Goal: Find specific page/section: Find specific page/section

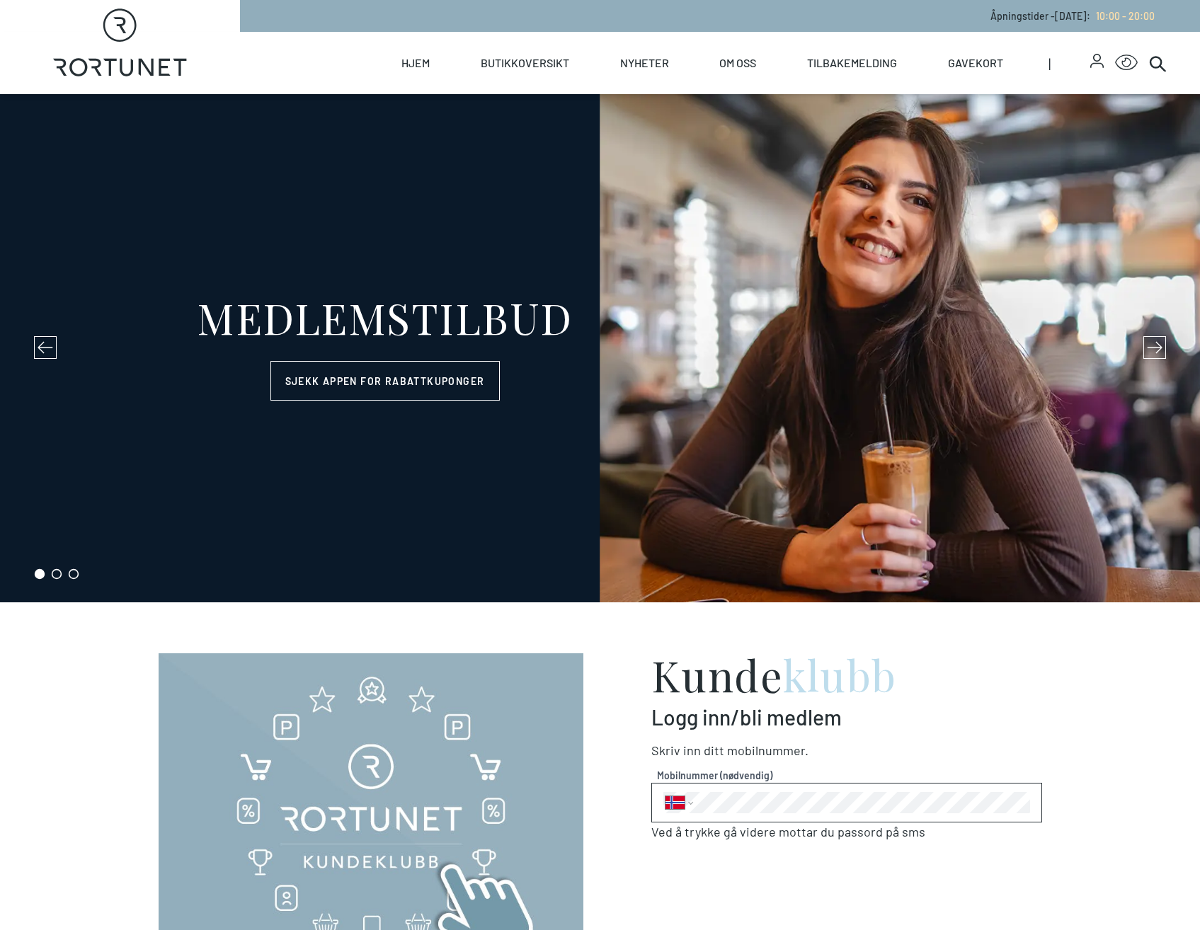
select select "NO"
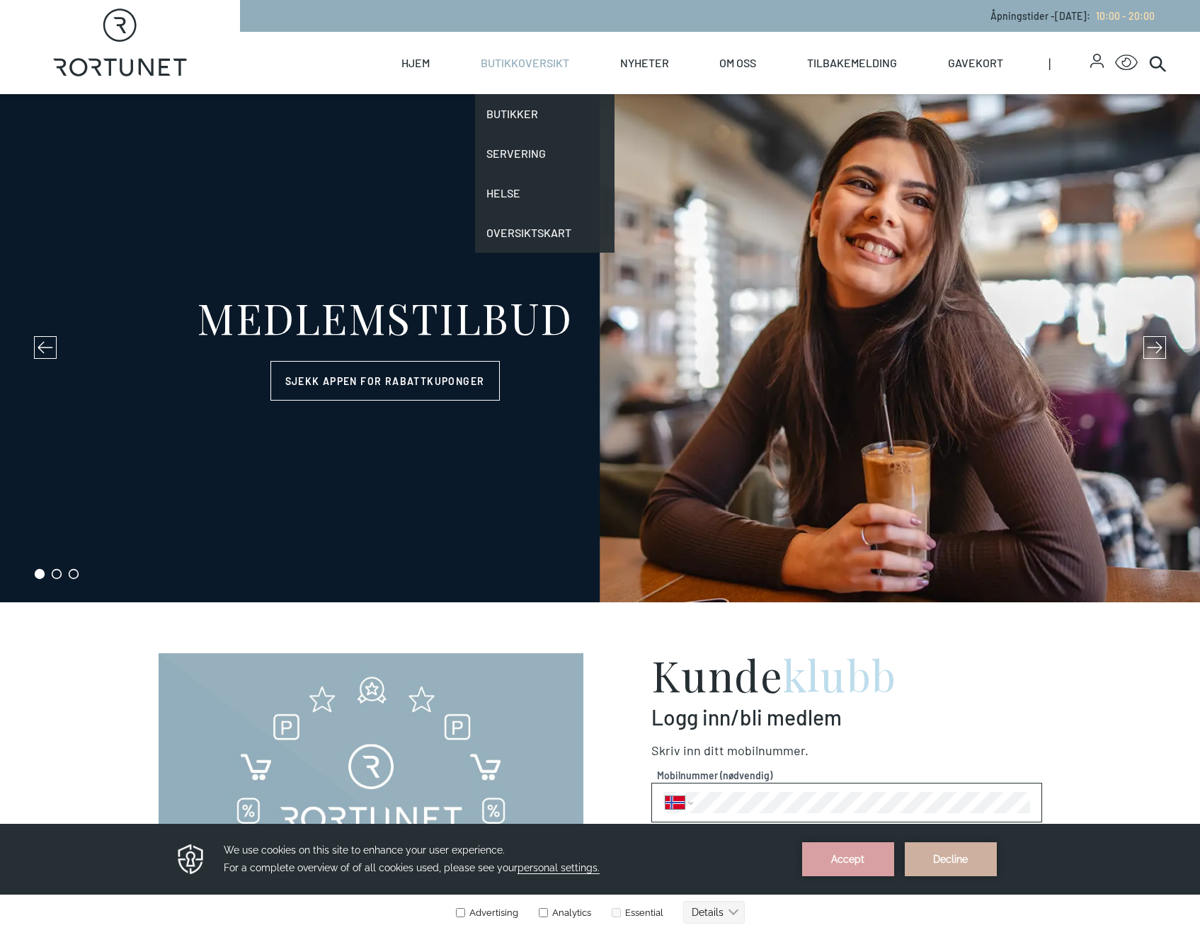
click at [520, 62] on link "Butikkoversikt" at bounding box center [525, 63] width 89 height 62
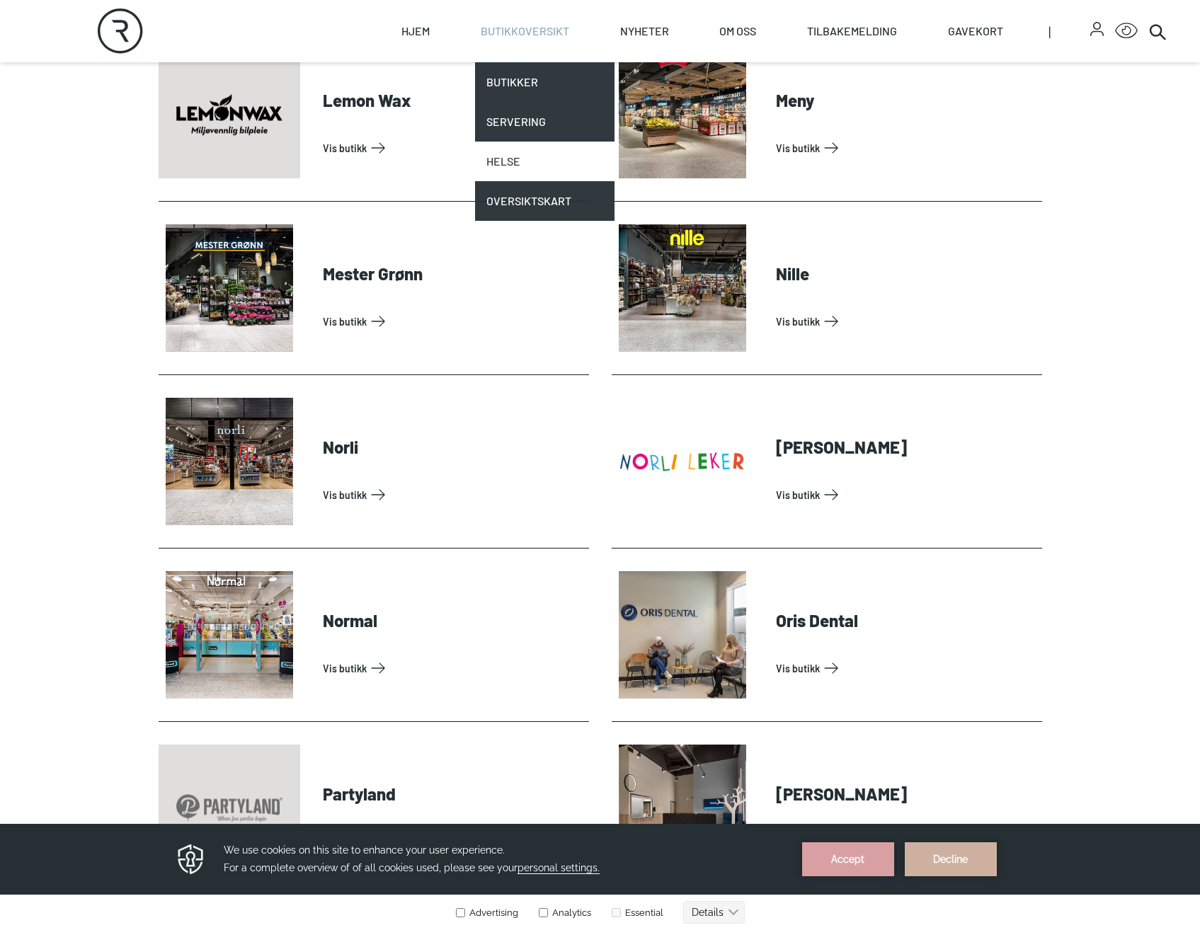
scroll to position [2611, 0]
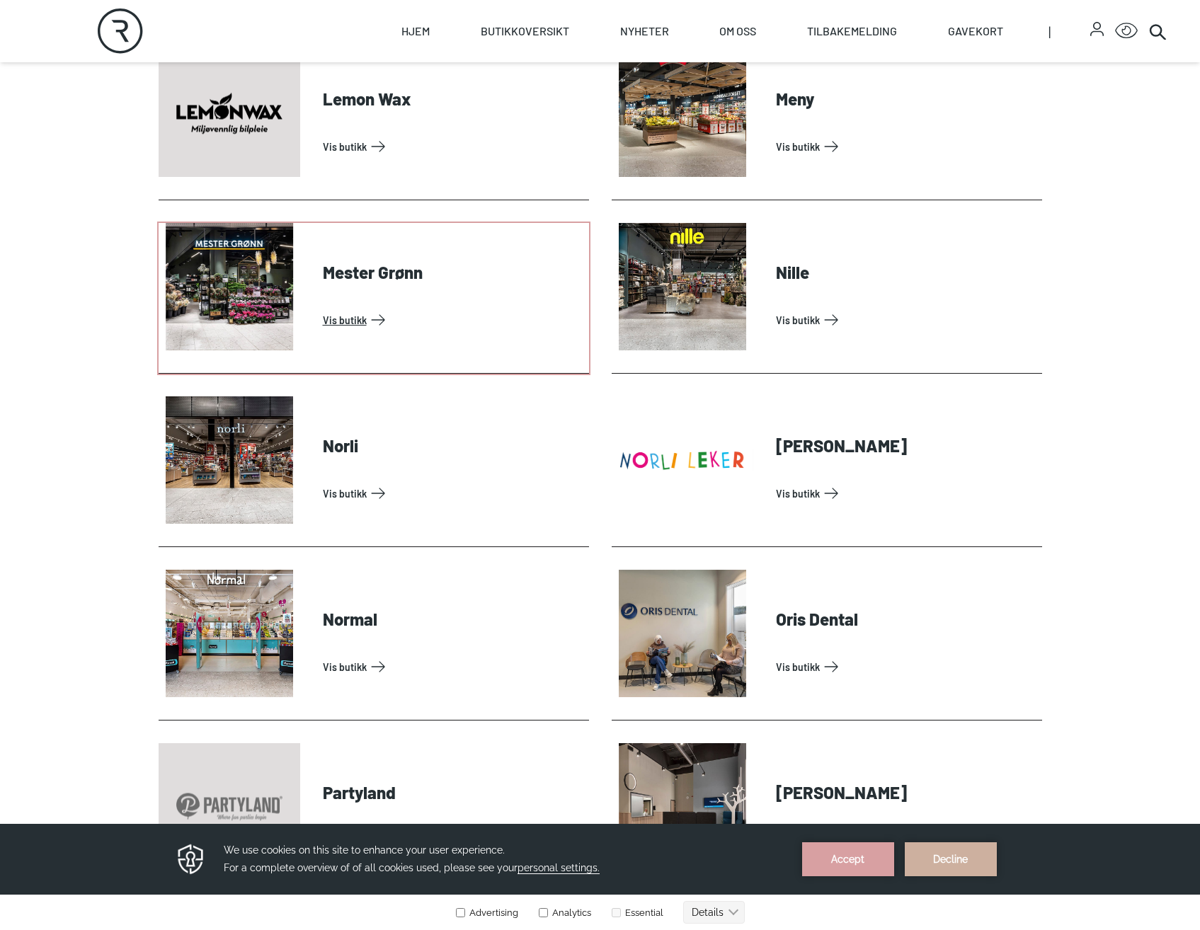
click at [336, 314] on link "Vis butikk" at bounding box center [453, 320] width 261 height 23
